Goal: Task Accomplishment & Management: Manage account settings

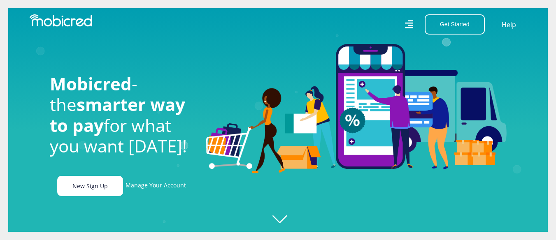
scroll to position [0, 586]
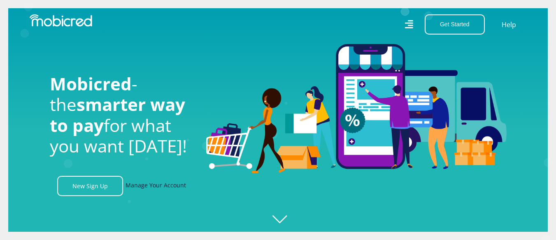
click at [154, 190] on link "Manage Your Account" at bounding box center [155, 186] width 60 height 20
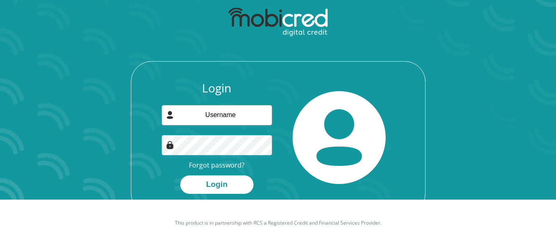
scroll to position [47, 0]
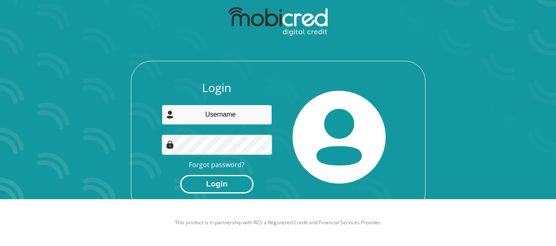
type input "earlt@morclick.co.za"
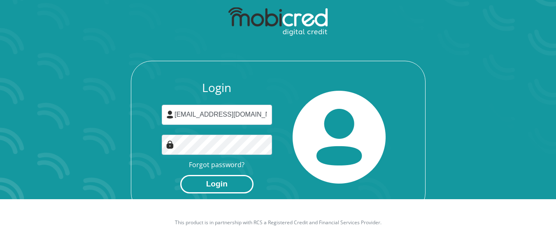
click at [215, 181] on button "Login" at bounding box center [216, 184] width 73 height 19
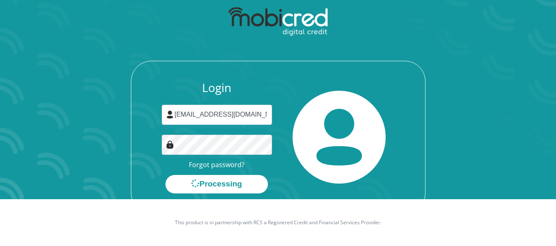
scroll to position [0, 0]
